Goal: Task Accomplishment & Management: Manage account settings

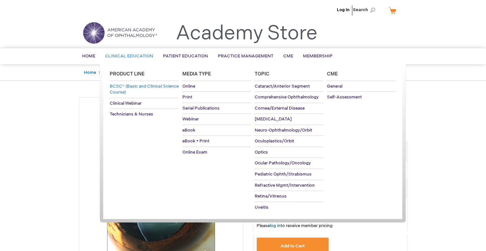
click at [130, 89] on link "BCSC® (Basic and Clinical Science Course)" at bounding box center [144, 89] width 69 height 17
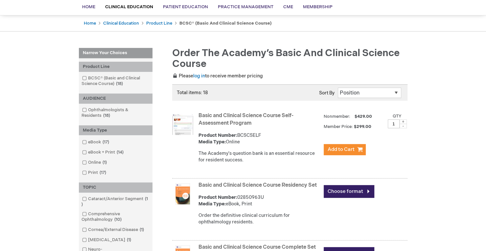
scroll to position [51, 0]
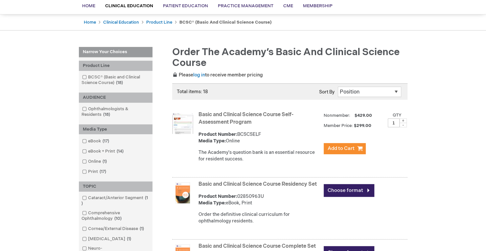
click at [183, 116] on img at bounding box center [182, 123] width 21 height 21
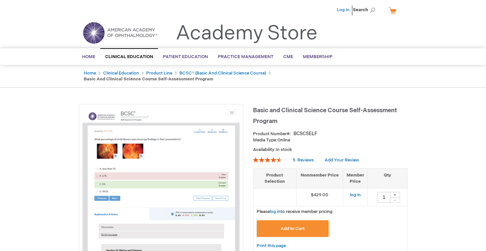
click at [344, 10] on link "Log In" at bounding box center [343, 9] width 13 height 5
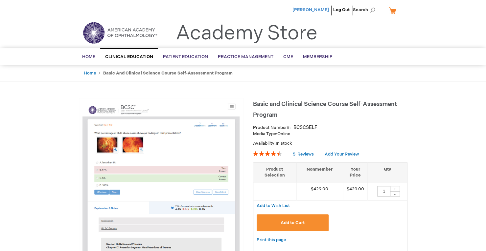
click at [315, 9] on span "[PERSON_NAME]" at bounding box center [310, 9] width 36 height 5
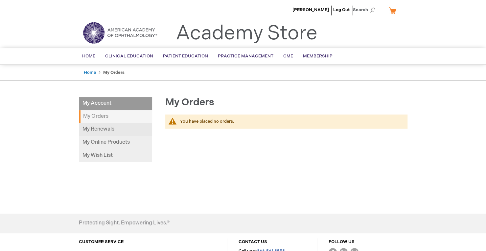
click at [103, 129] on link "My Renewals" at bounding box center [115, 129] width 73 height 13
click at [104, 148] on link "My Online Products" at bounding box center [115, 142] width 73 height 13
click at [99, 97] on li "My Account" at bounding box center [115, 103] width 73 height 13
